Goal: Information Seeking & Learning: Learn about a topic

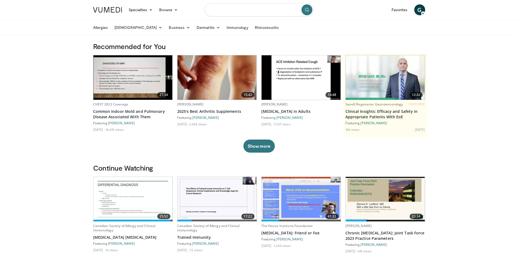
click at [232, 11] on input "Search topics, interventions" at bounding box center [258, 9] width 109 height 13
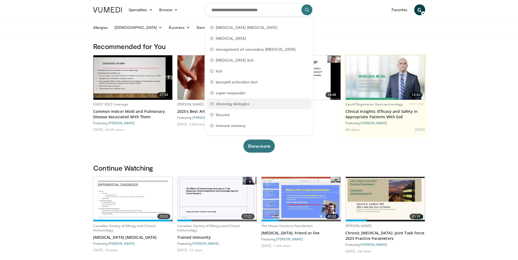
click at [251, 103] on div "choosing biologics" at bounding box center [259, 104] width 104 height 11
type input "**********"
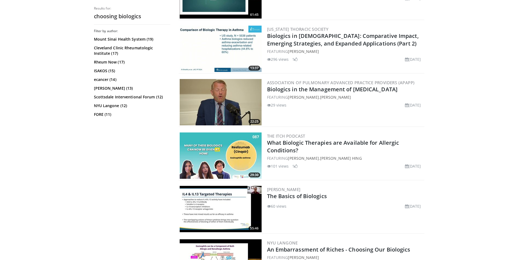
scroll to position [546, 0]
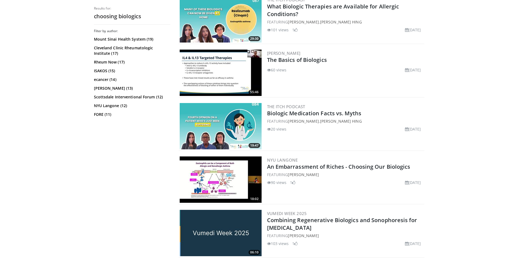
scroll to position [683, 0]
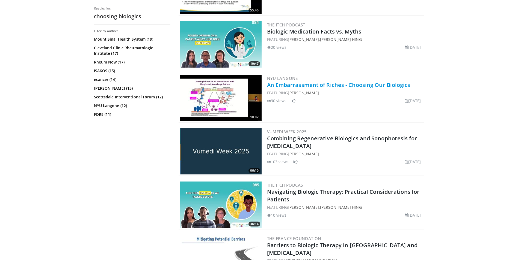
click at [302, 84] on link "An Embarrassment of Riches - Choosing Our Biologics" at bounding box center [338, 84] width 143 height 7
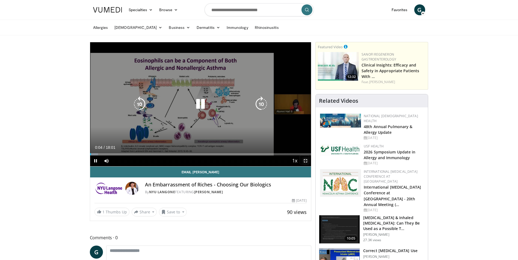
click at [305, 164] on span "Video Player" at bounding box center [305, 161] width 11 height 11
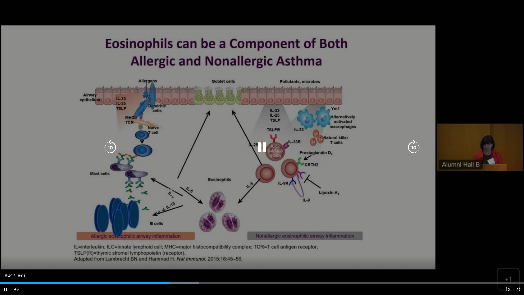
click at [472, 98] on div "10 seconds Tap to unmute" at bounding box center [262, 147] width 524 height 295
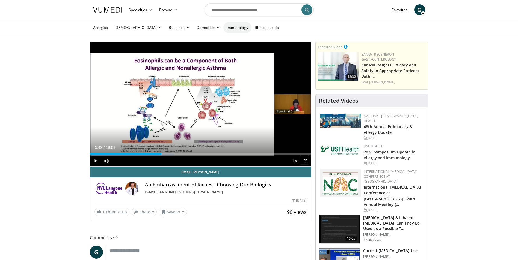
click at [223, 28] on link "Immunology" at bounding box center [237, 27] width 28 height 11
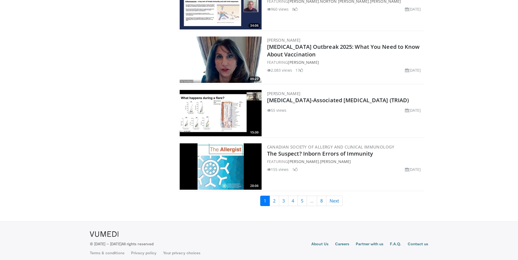
scroll to position [1260, 0]
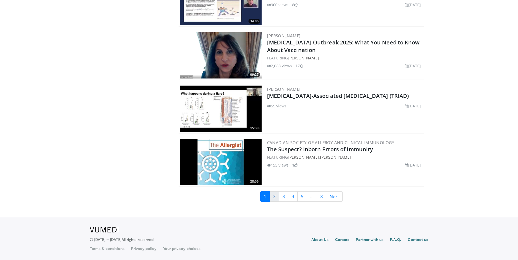
click at [275, 198] on link "2" at bounding box center [274, 197] width 10 height 10
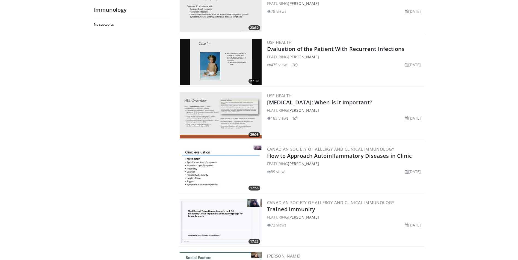
scroll to position [1201, 0]
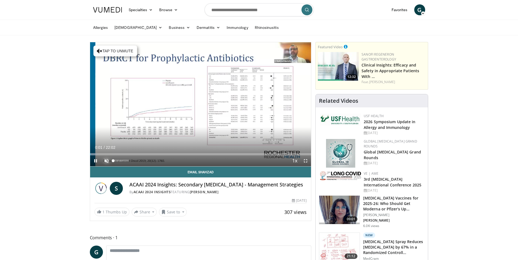
click at [106, 162] on span "Video Player" at bounding box center [106, 161] width 11 height 11
